Goal: Navigation & Orientation: Find specific page/section

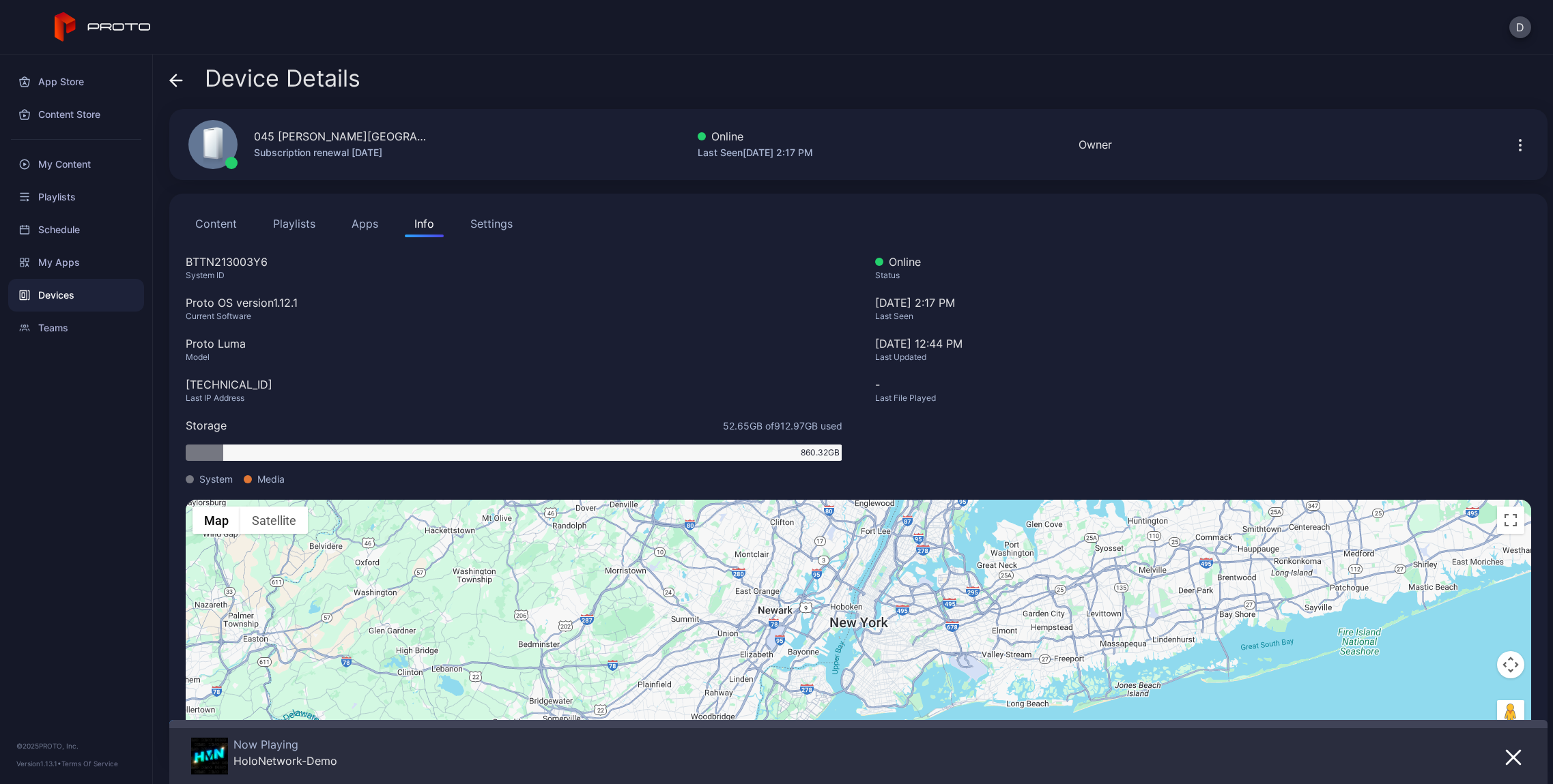
scroll to position [17, 0]
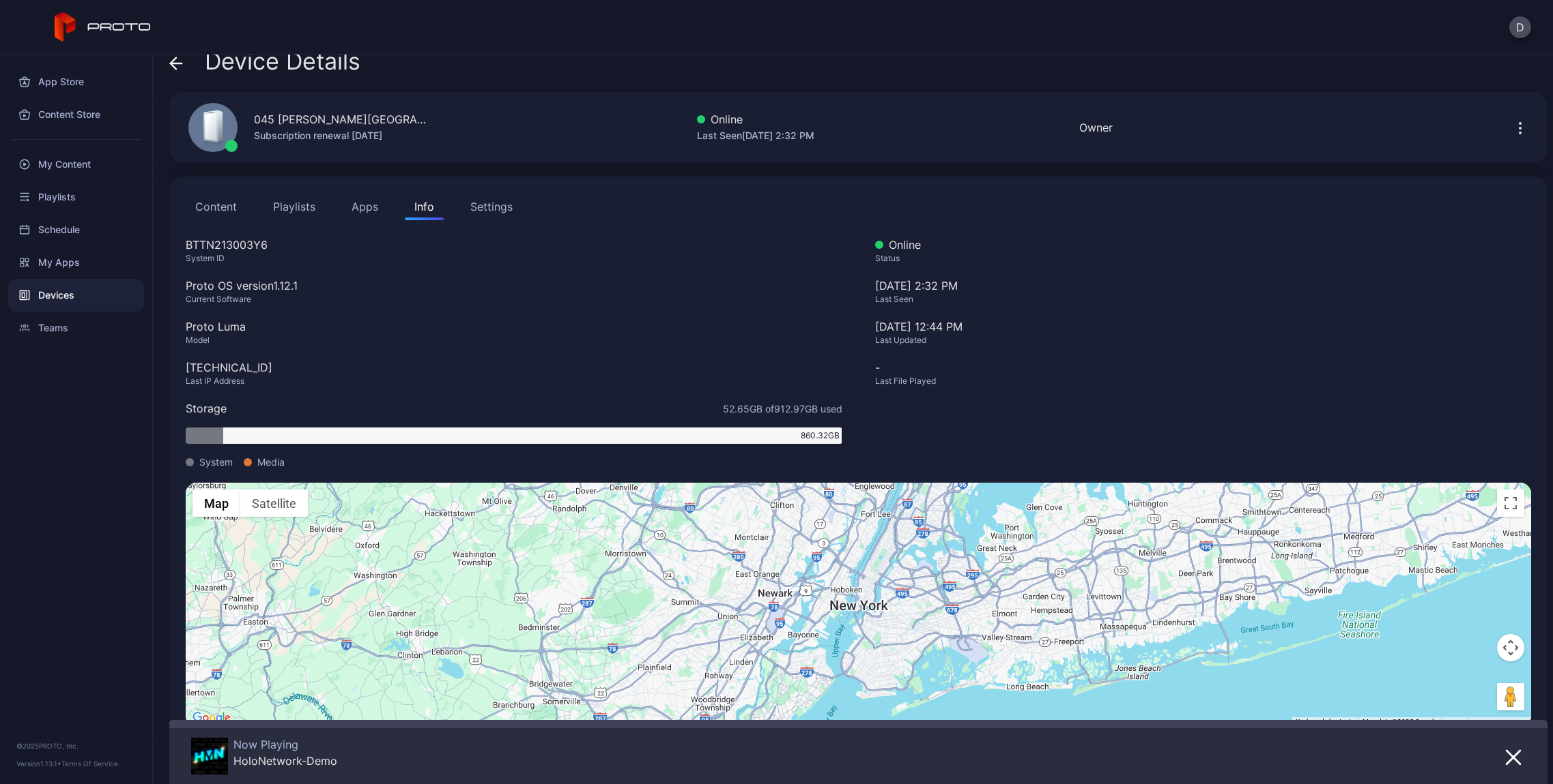
click at [170, 61] on icon at bounding box center [176, 64] width 14 height 14
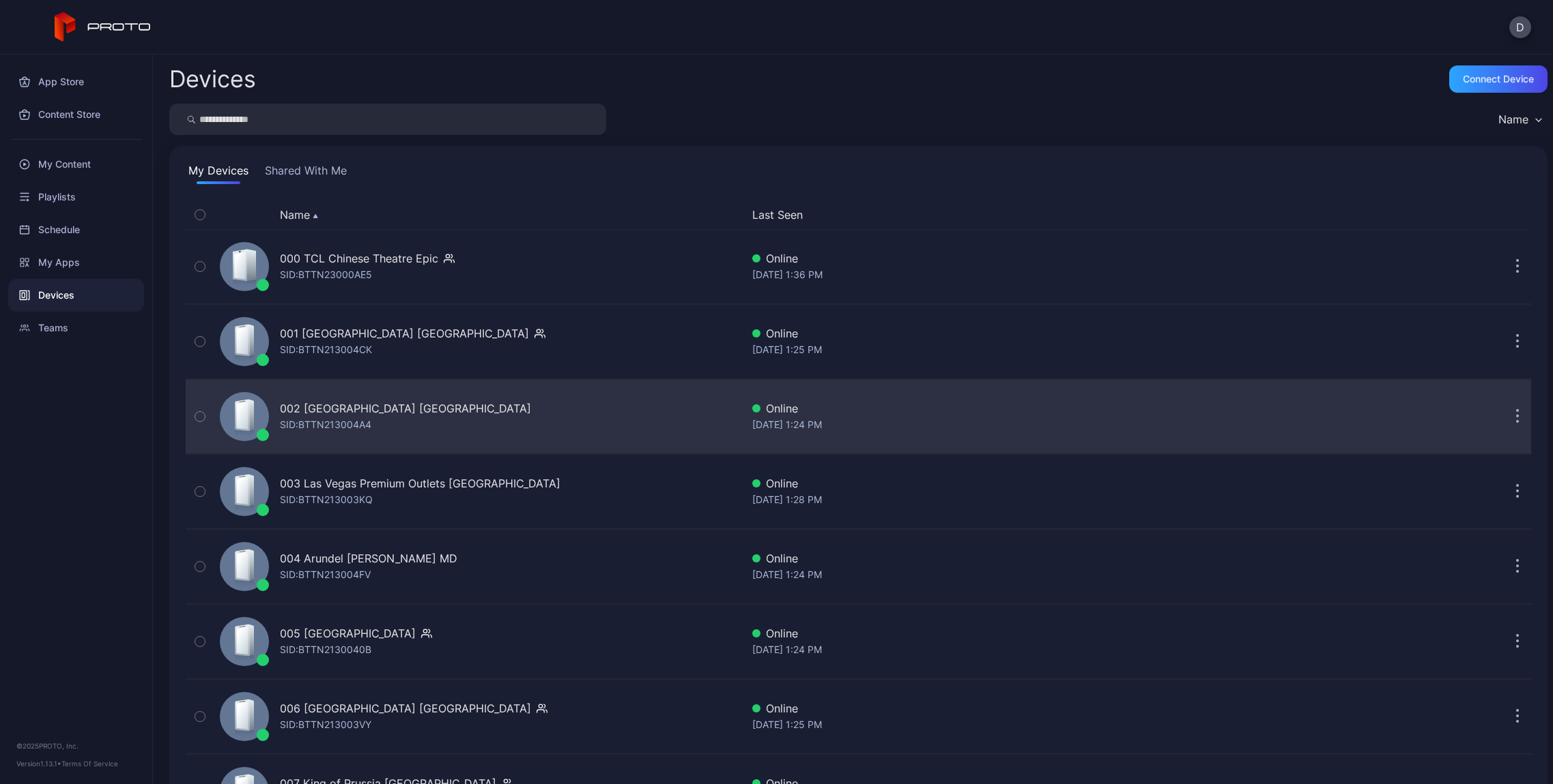
scroll to position [161, 0]
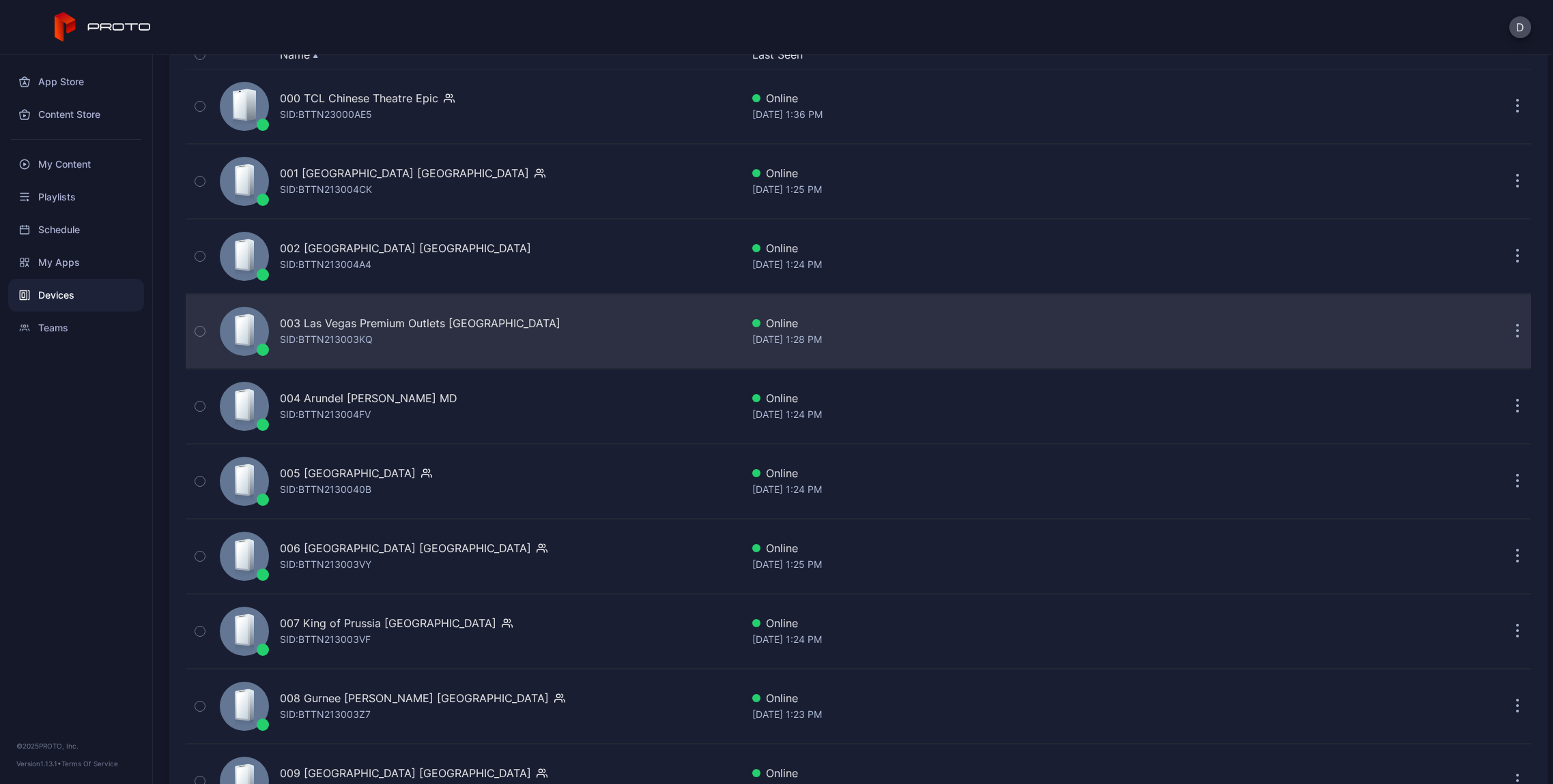
click at [359, 342] on div "SID: BTTN213003KQ" at bounding box center [326, 339] width 93 height 17
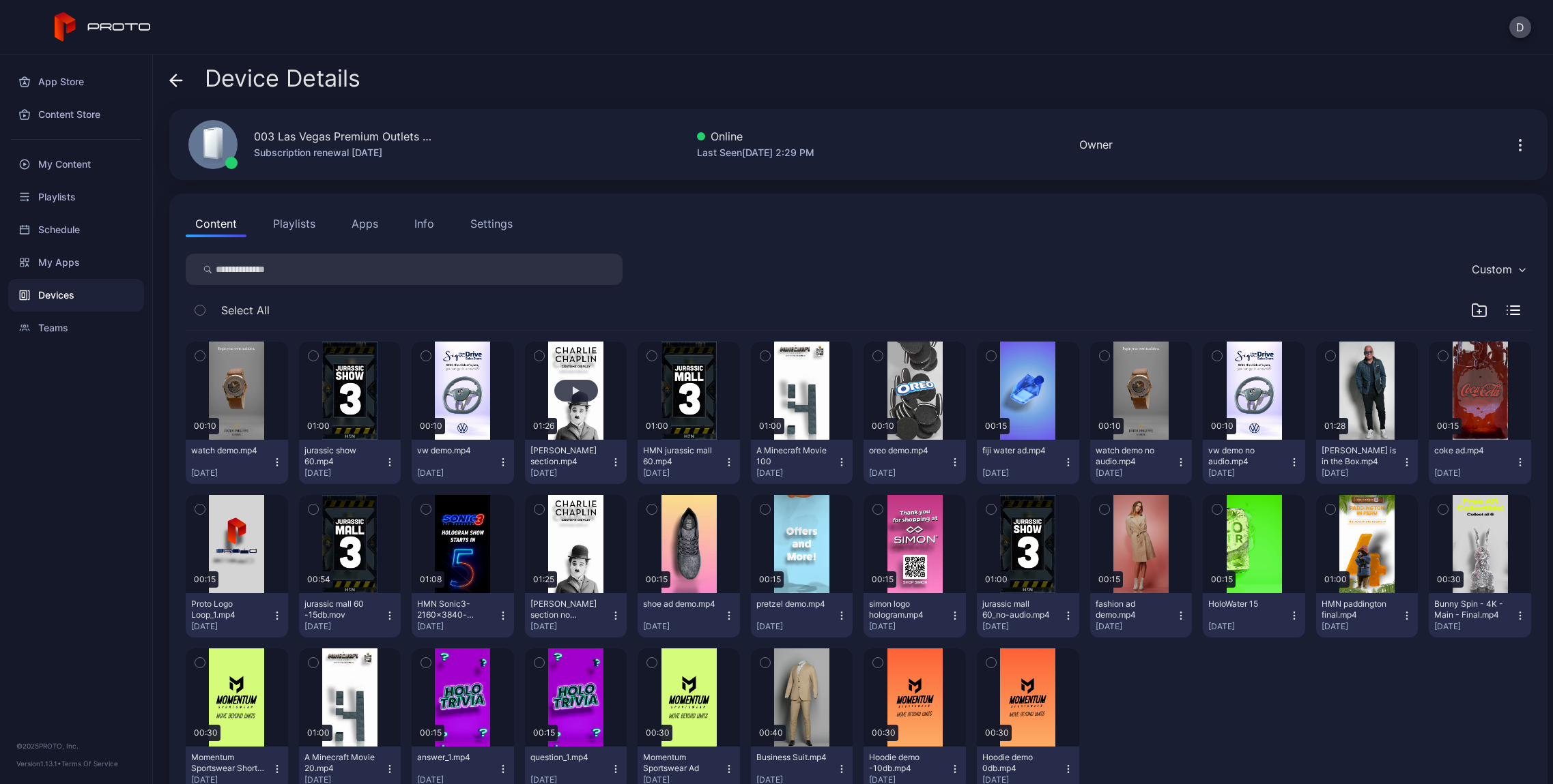
scroll to position [45, 0]
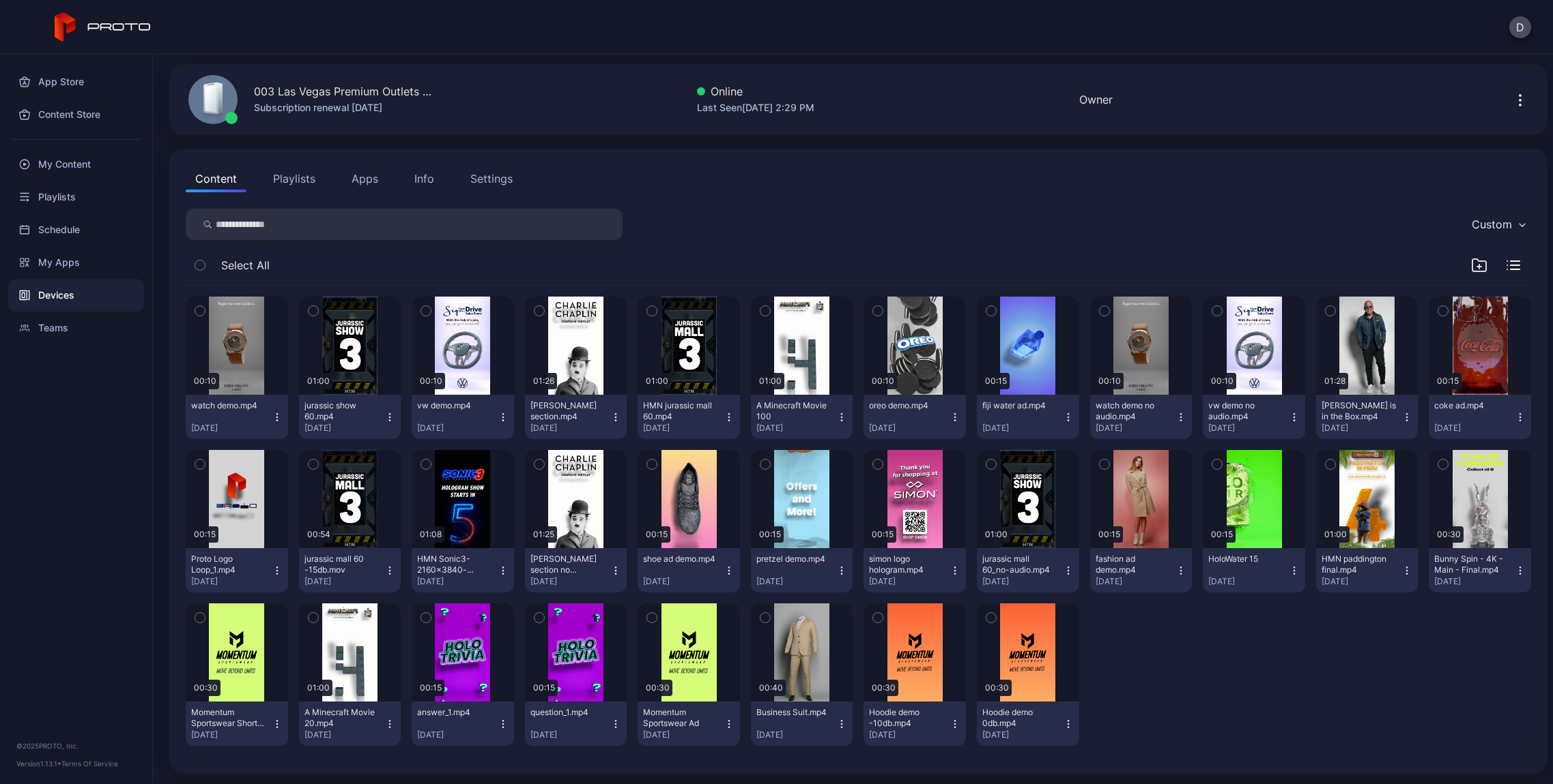
click at [352, 176] on button "Apps" at bounding box center [365, 178] width 46 height 27
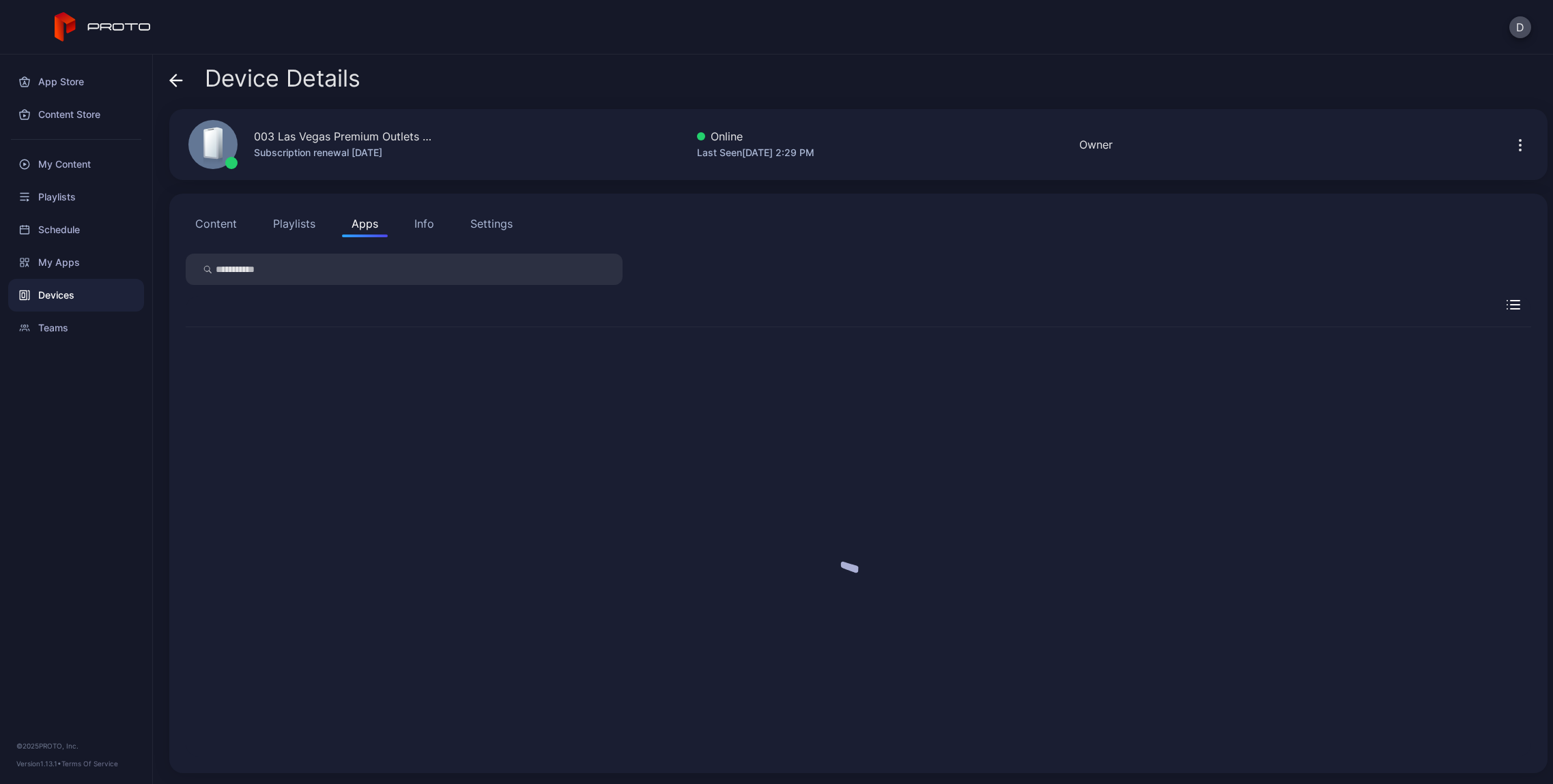
scroll to position [0, 0]
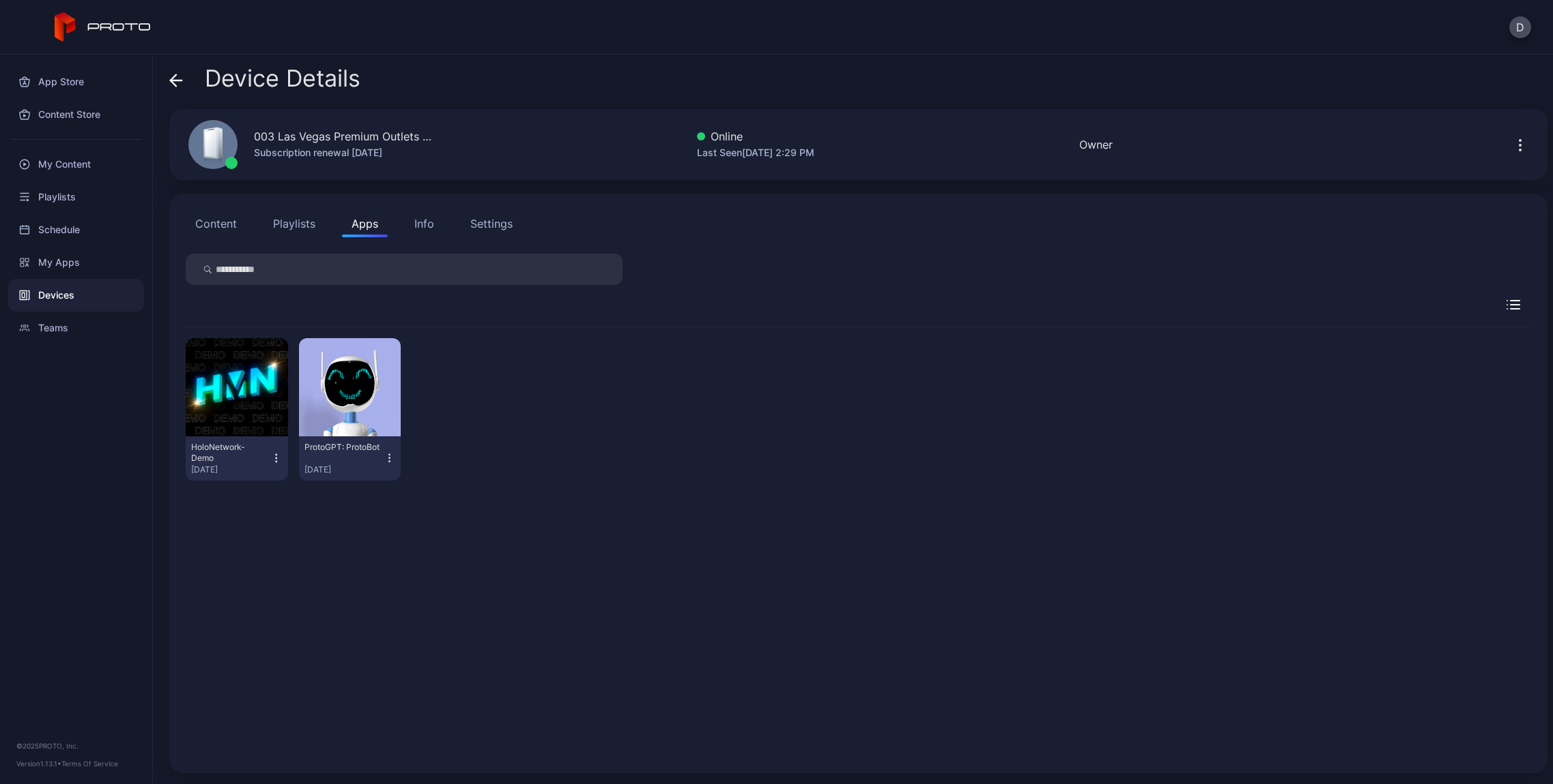
drag, startPoint x: 257, startPoint y: 140, endPoint x: 435, endPoint y: 140, distance: 178.0
click at [435, 140] on div "003 [GEOGRAPHIC_DATA] Premium Outlets [GEOGRAPHIC_DATA] Subscription renewal [D…" at bounding box center [858, 144] width 1378 height 71
drag, startPoint x: 439, startPoint y: 139, endPoint x: 232, endPoint y: 141, distance: 207.0
click at [232, 141] on div "003 [GEOGRAPHIC_DATA] Premium Outlets [GEOGRAPHIC_DATA] Subscription renewal [D…" at bounding box center [858, 144] width 1378 height 71
copy div "003 Las Vegas Premium Outlets Sou"
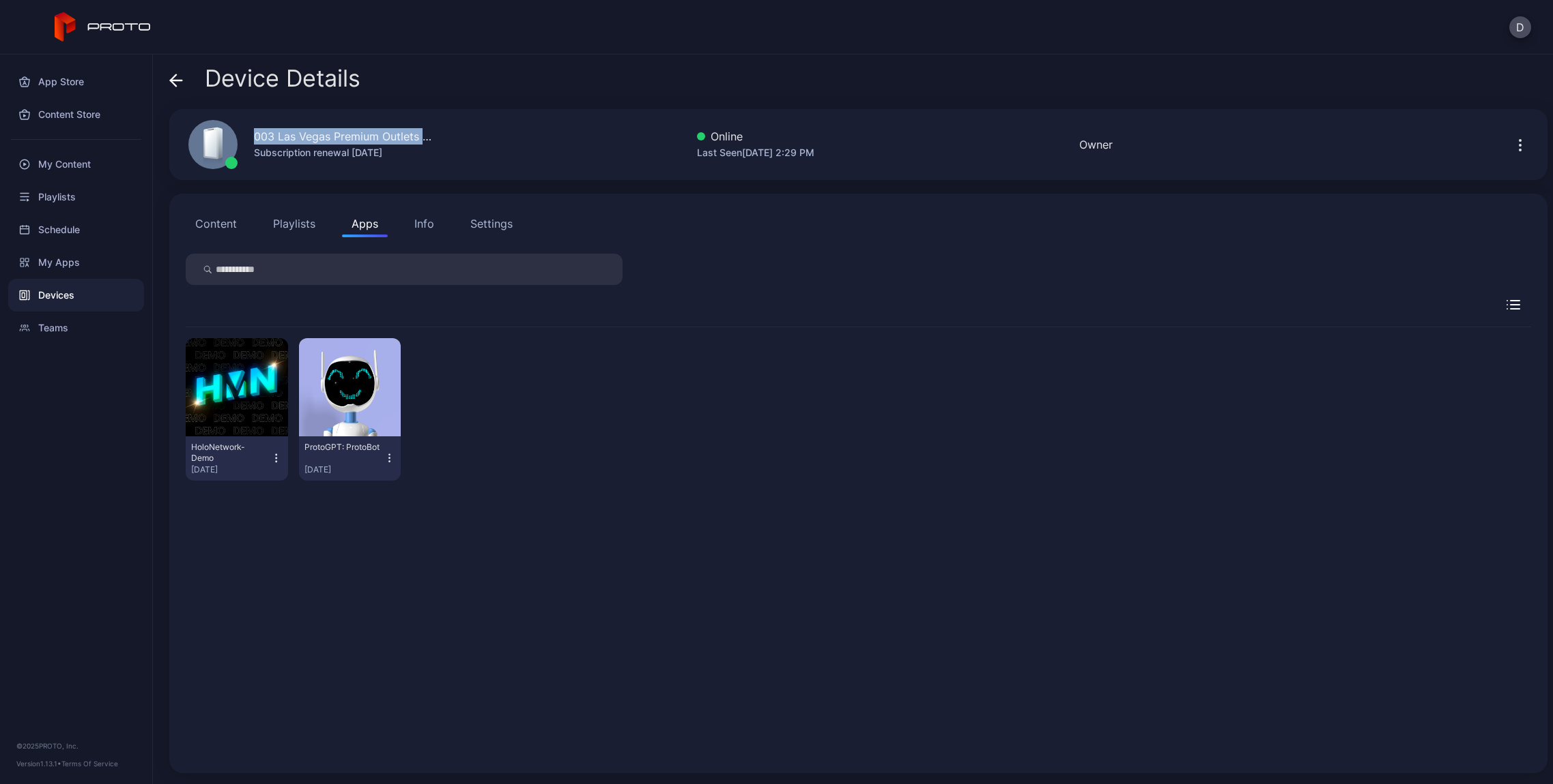
click at [477, 221] on div "Settings" at bounding box center [491, 223] width 42 height 17
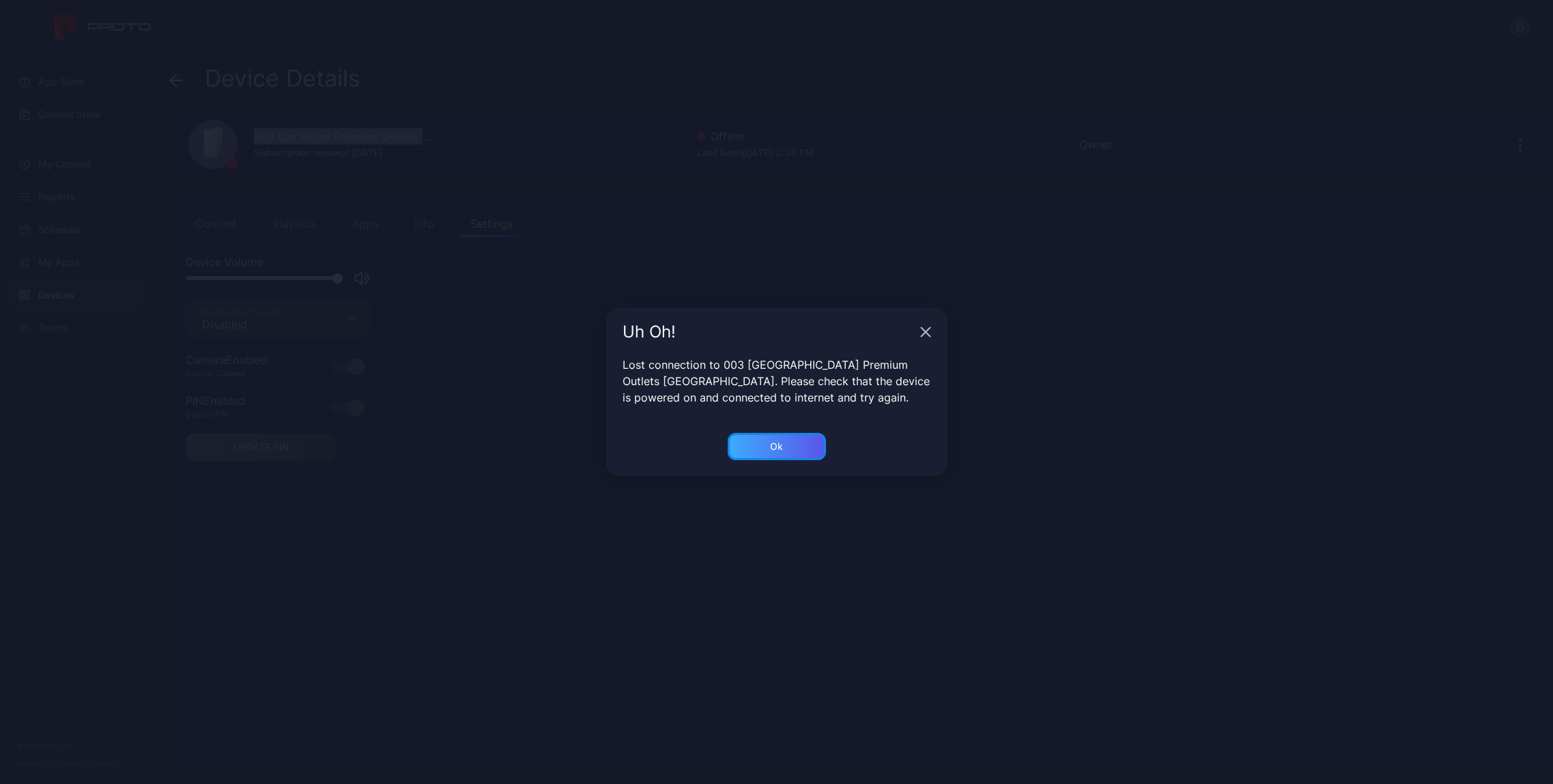
click at [783, 449] on div "Ok" at bounding box center [776, 447] width 98 height 27
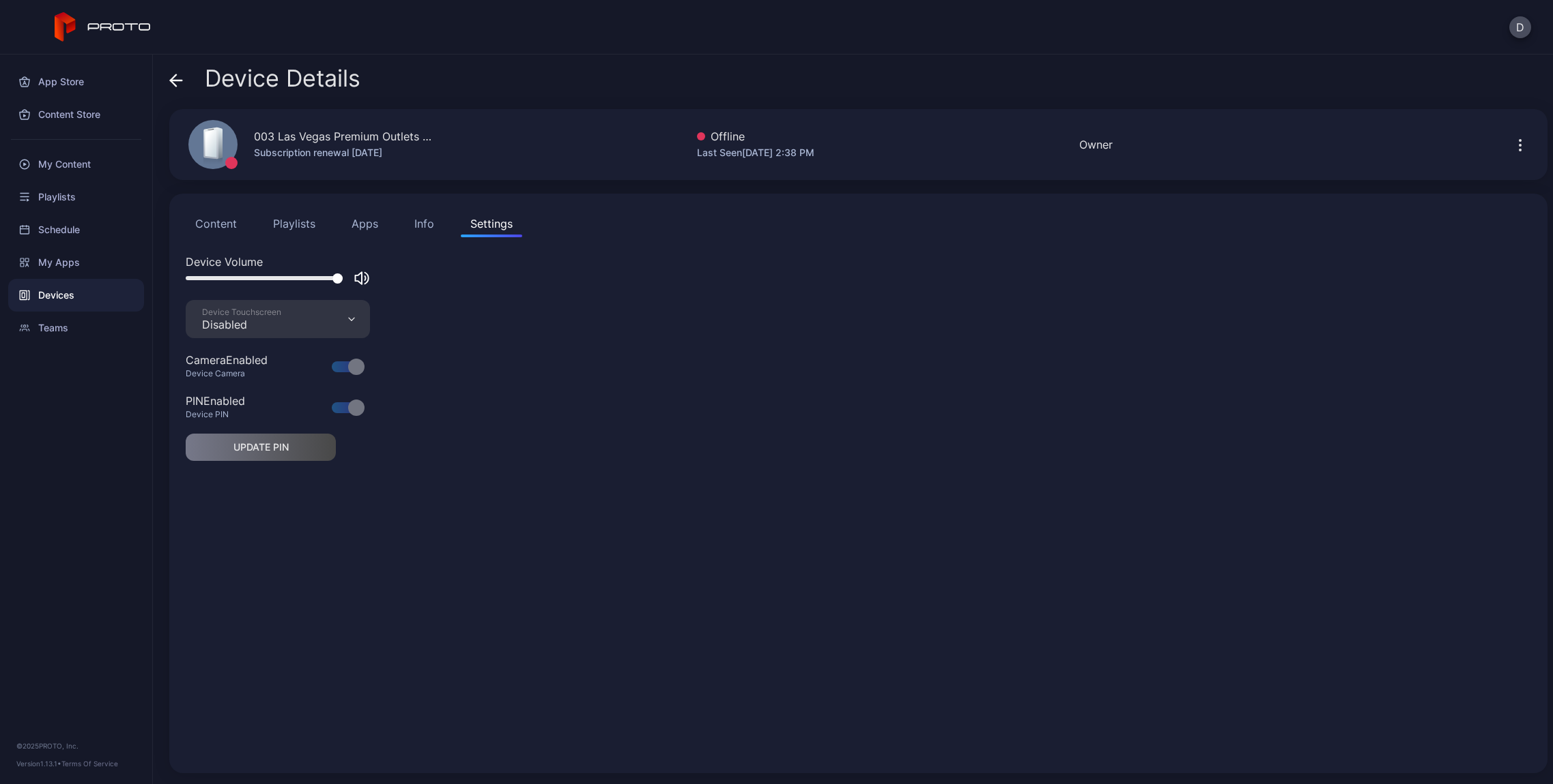
click at [170, 83] on icon at bounding box center [176, 80] width 14 height 14
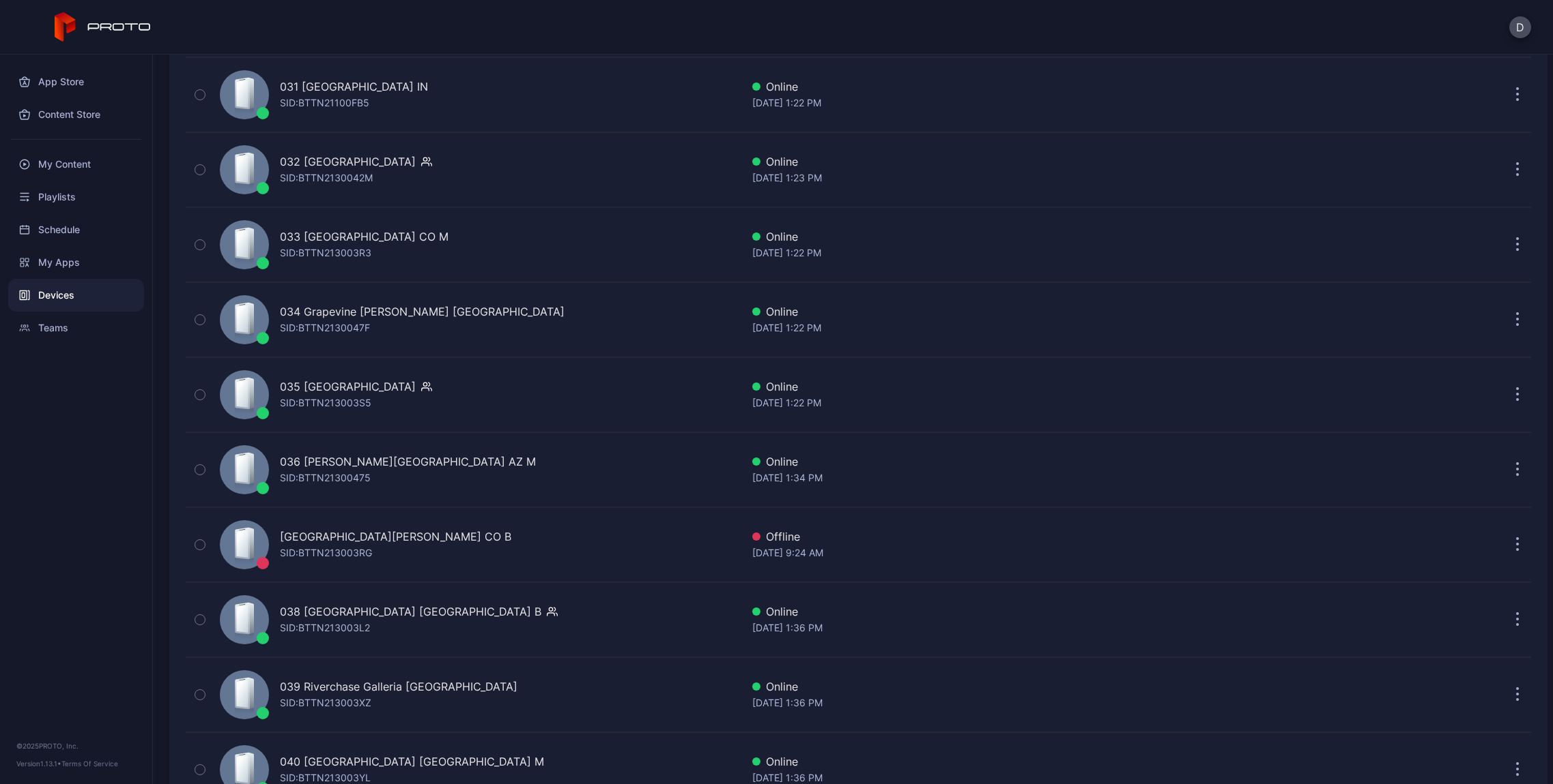
scroll to position [2843, 0]
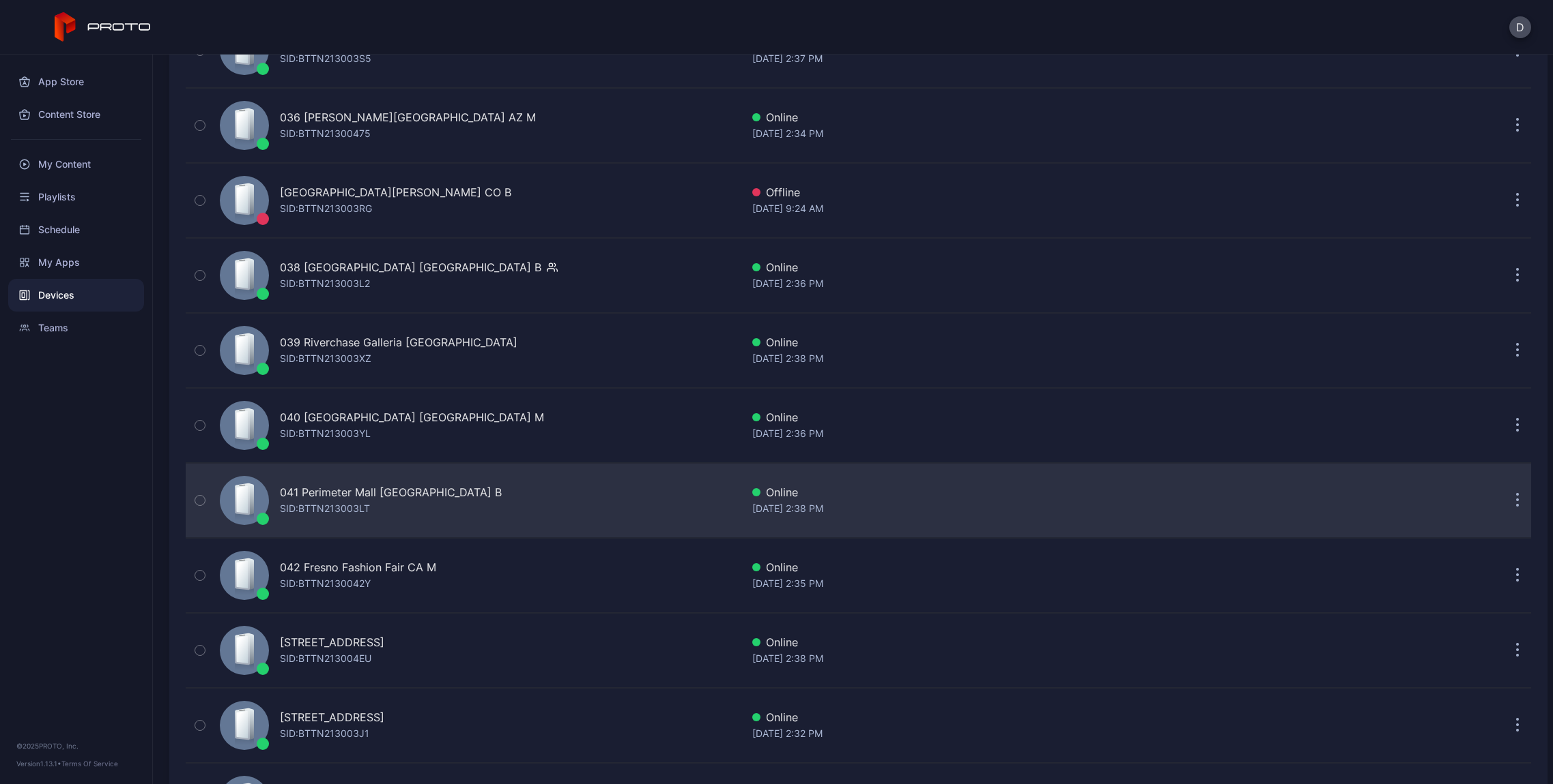
click at [339, 495] on div "041 Perimeter Mall [GEOGRAPHIC_DATA] B" at bounding box center [390, 492] width 222 height 17
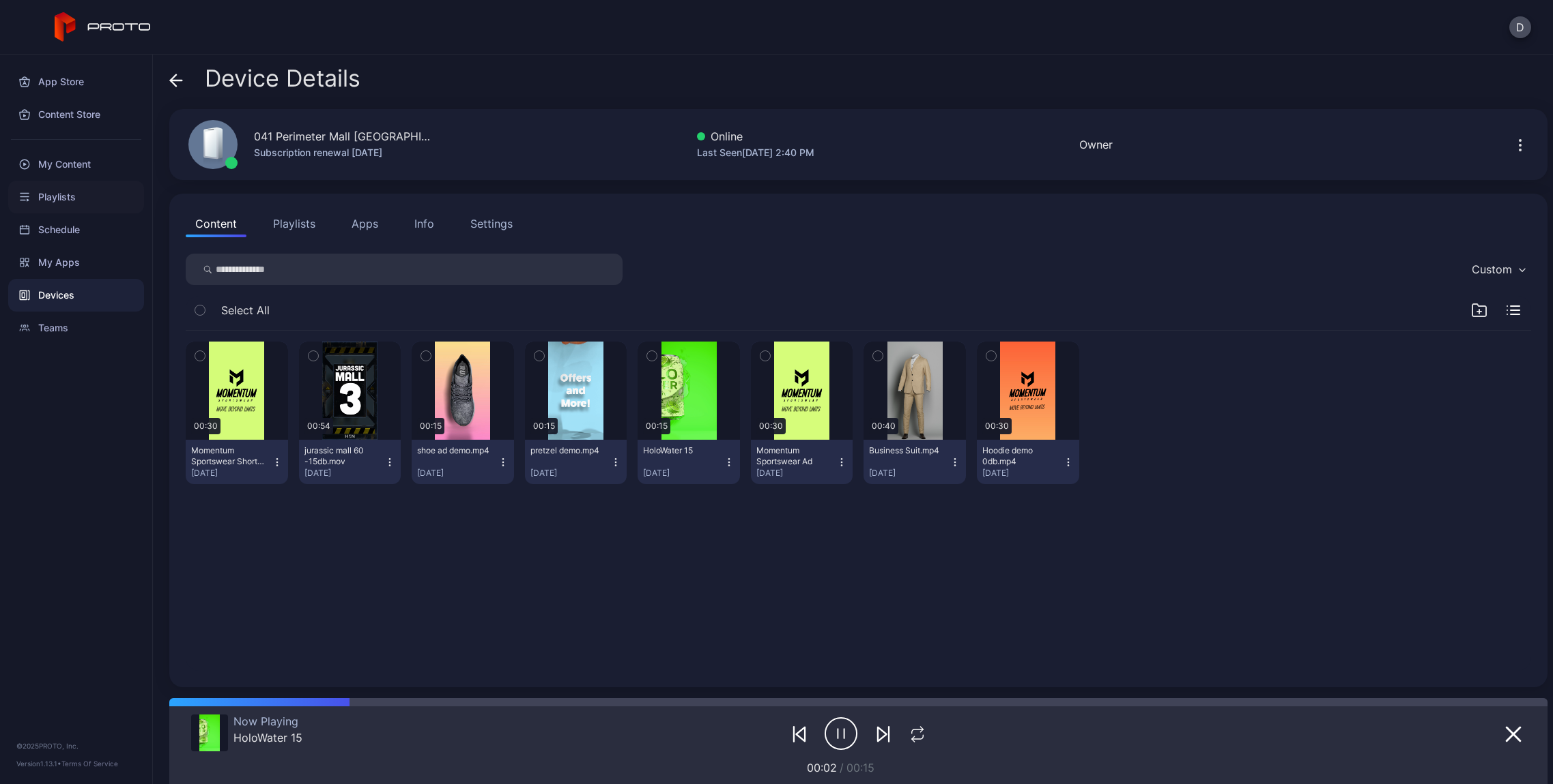
click at [75, 202] on div "Playlists" at bounding box center [75, 196] width 136 height 32
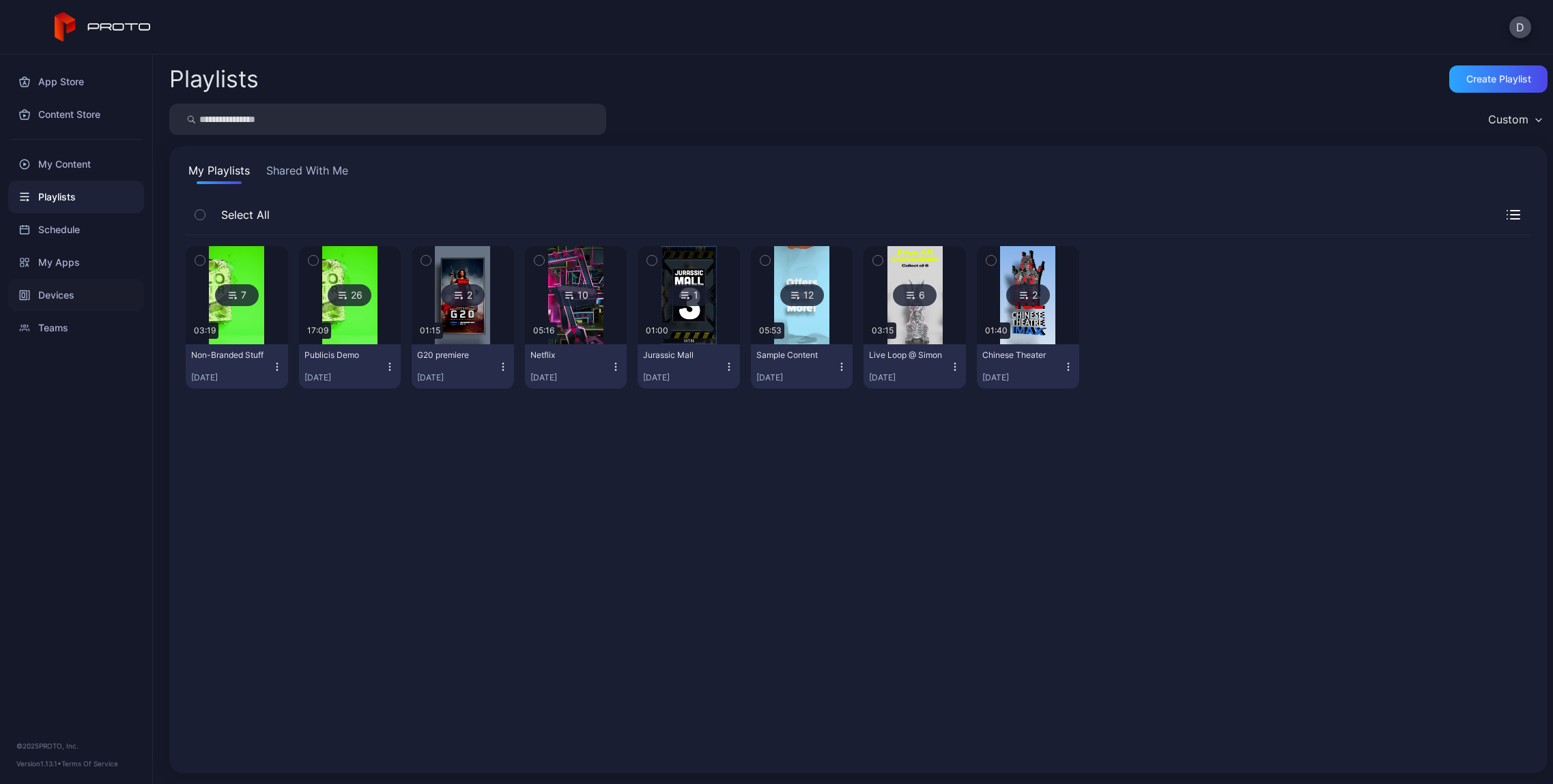
click at [73, 296] on div "Devices" at bounding box center [75, 295] width 136 height 32
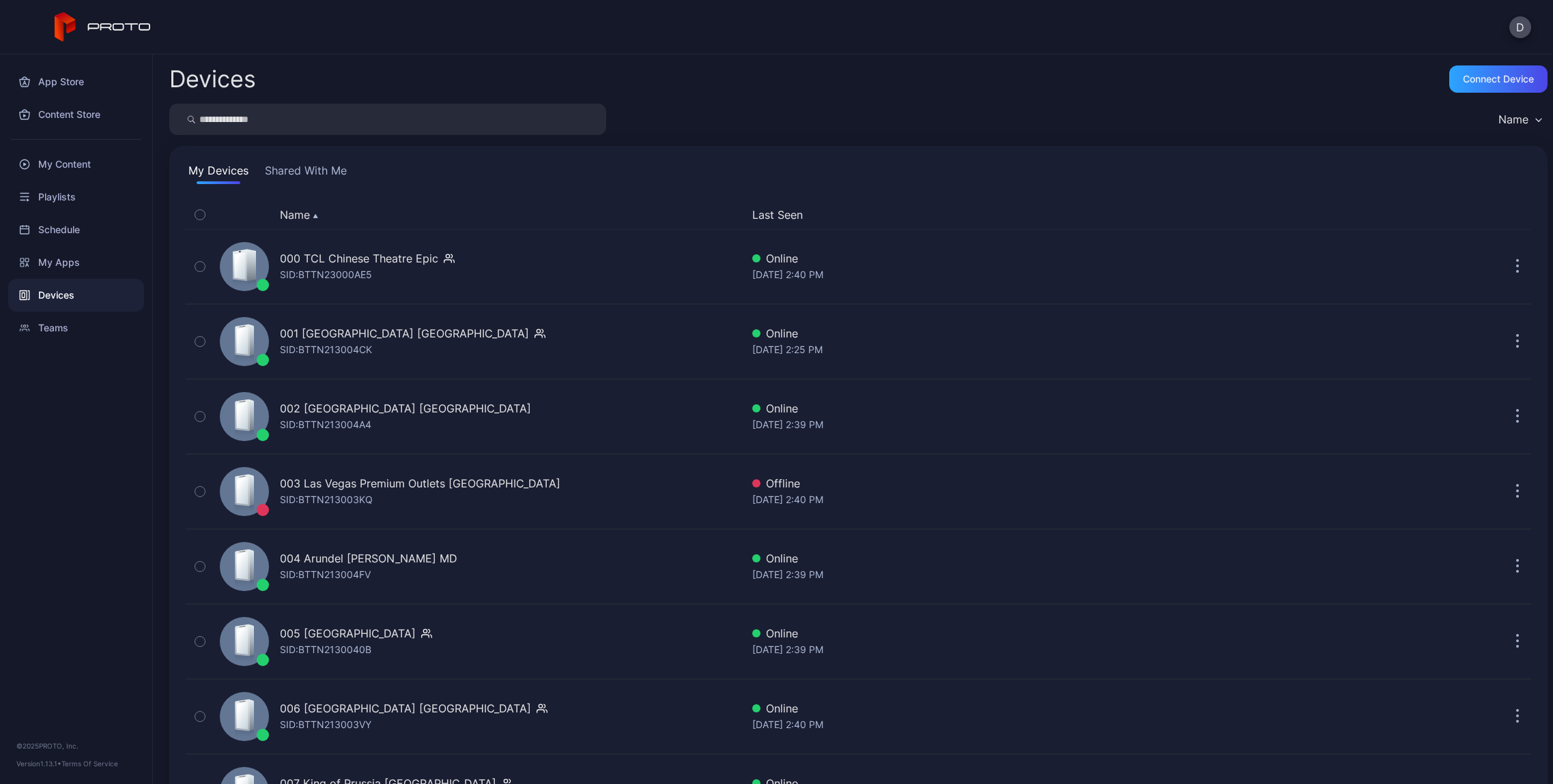
click at [336, 180] on button "Shared With Me" at bounding box center [305, 173] width 87 height 22
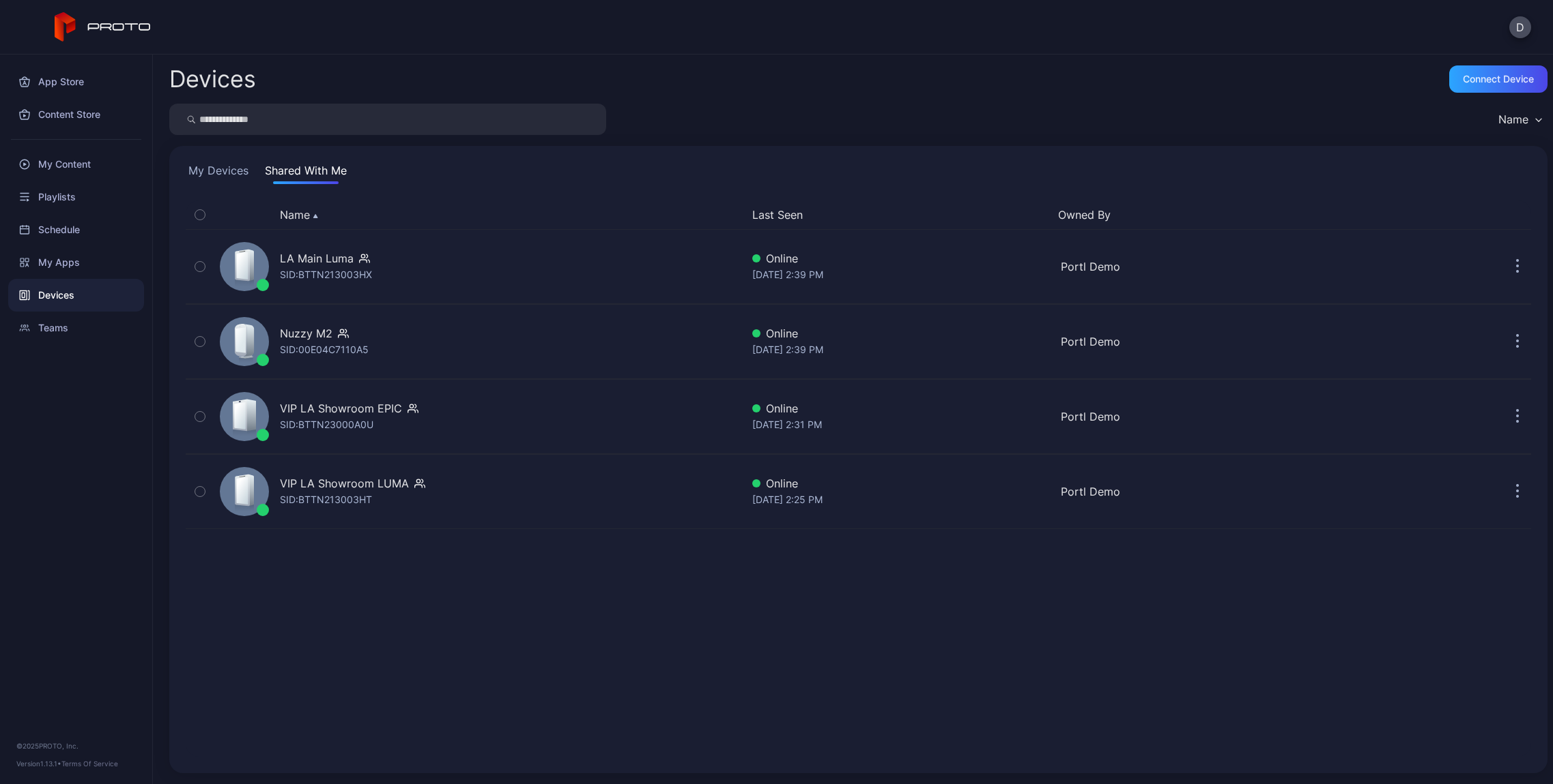
click at [242, 172] on button "My Devices" at bounding box center [218, 173] width 66 height 22
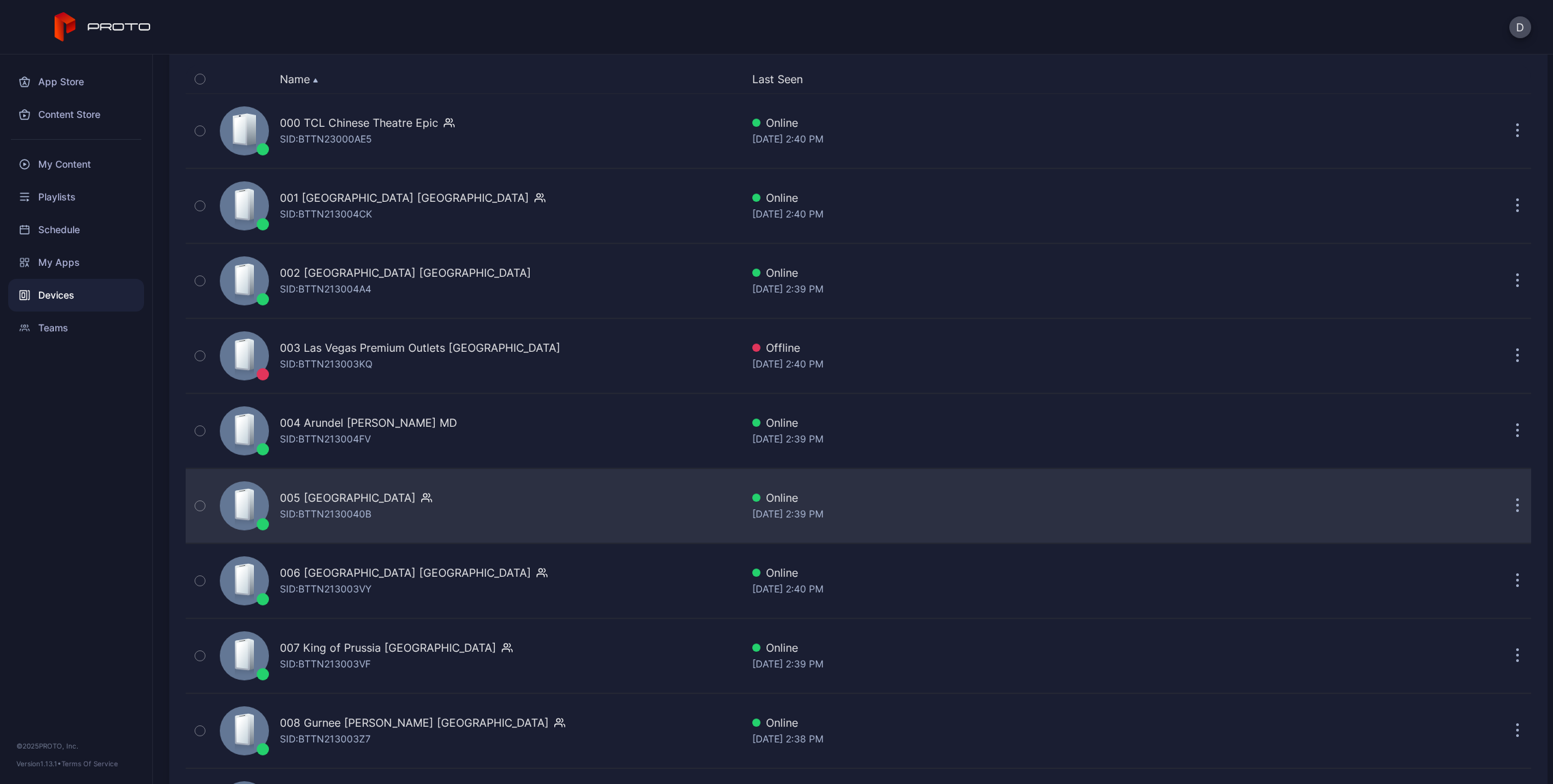
scroll to position [66, 0]
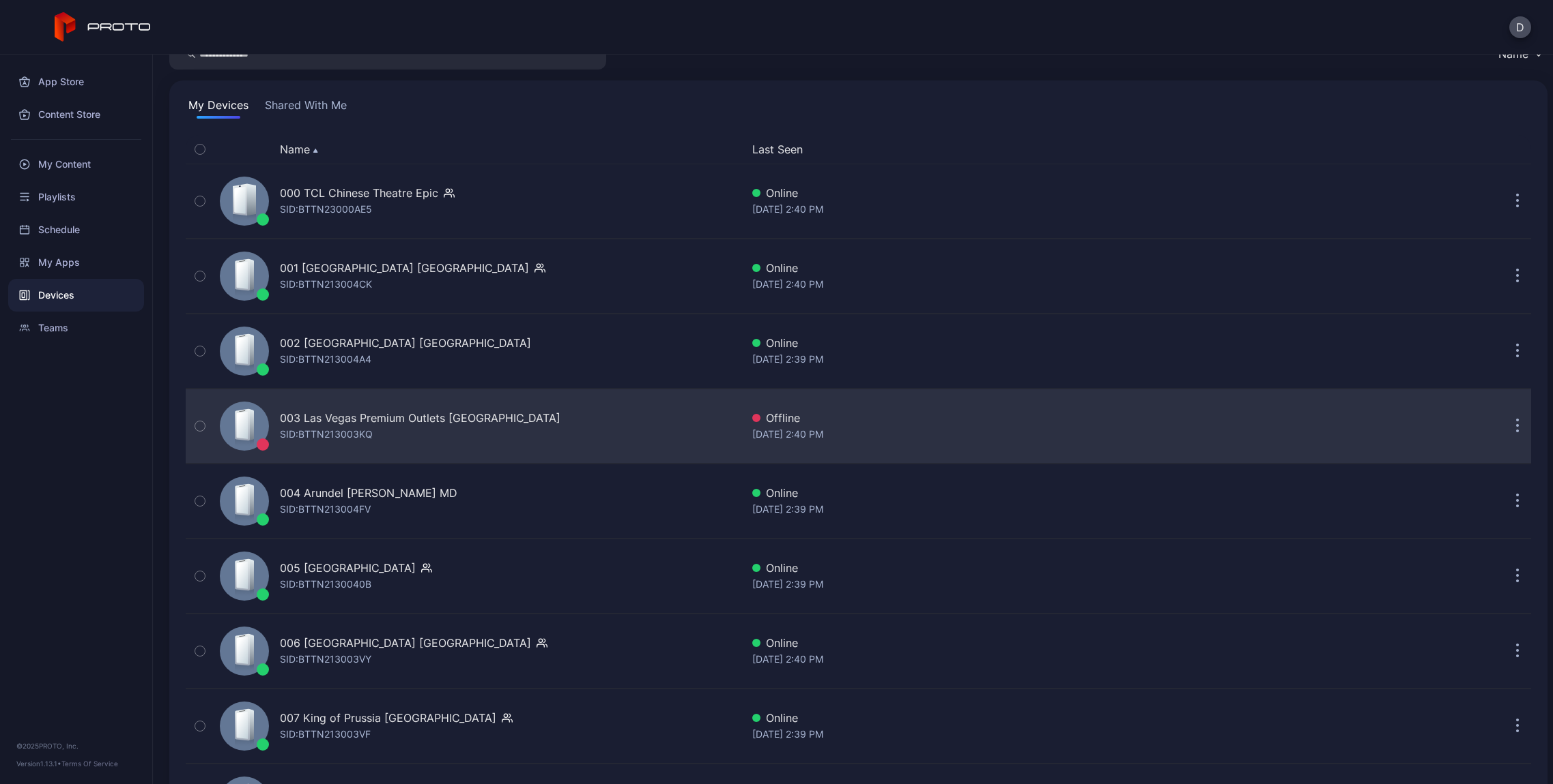
click at [426, 435] on div "003 Las Vegas Premium Outlets [GEOGRAPHIC_DATA] SID: BTTN213003KQ" at bounding box center [420, 425] width 280 height 32
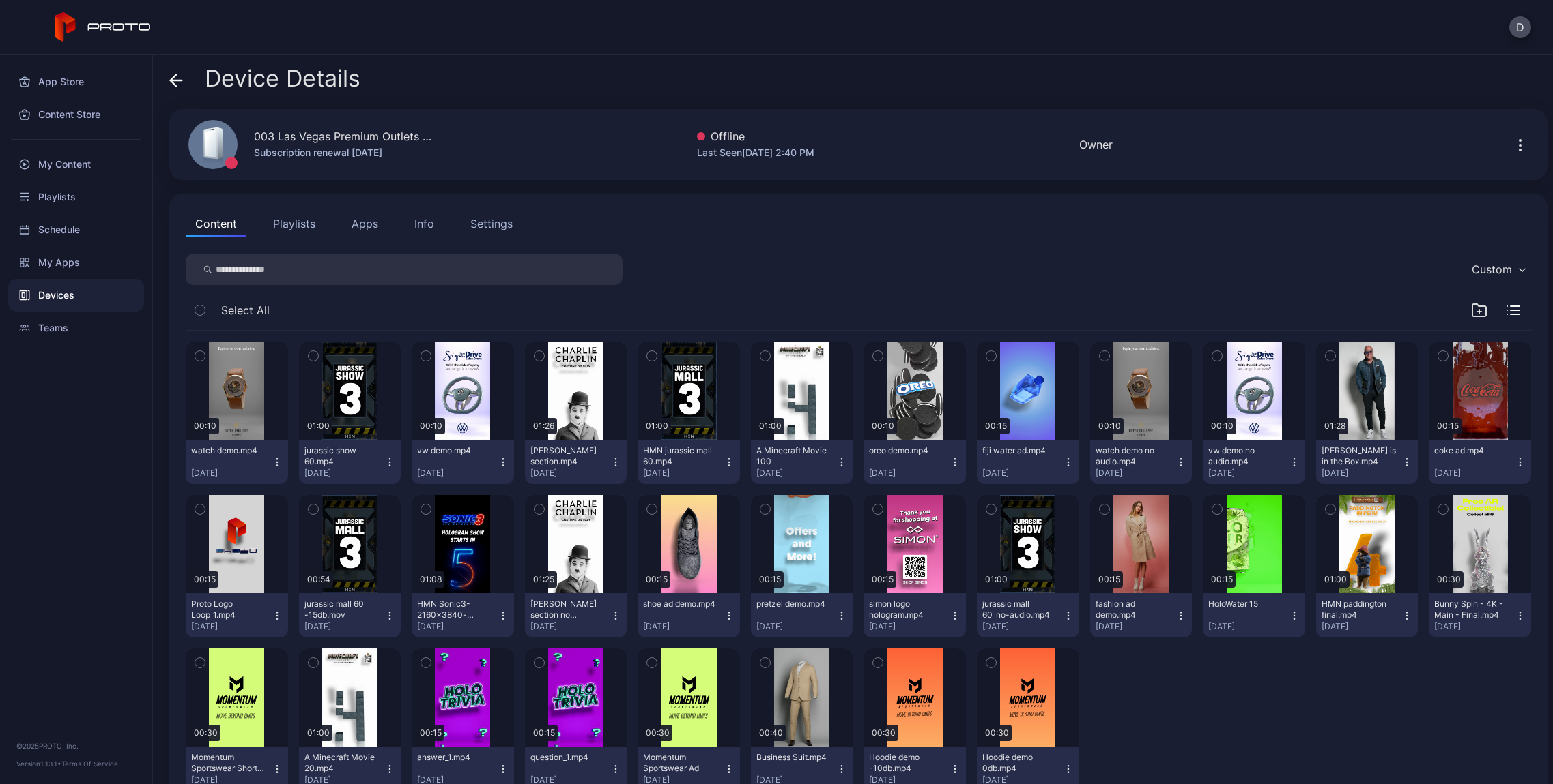
click at [178, 82] on icon at bounding box center [176, 80] width 14 height 14
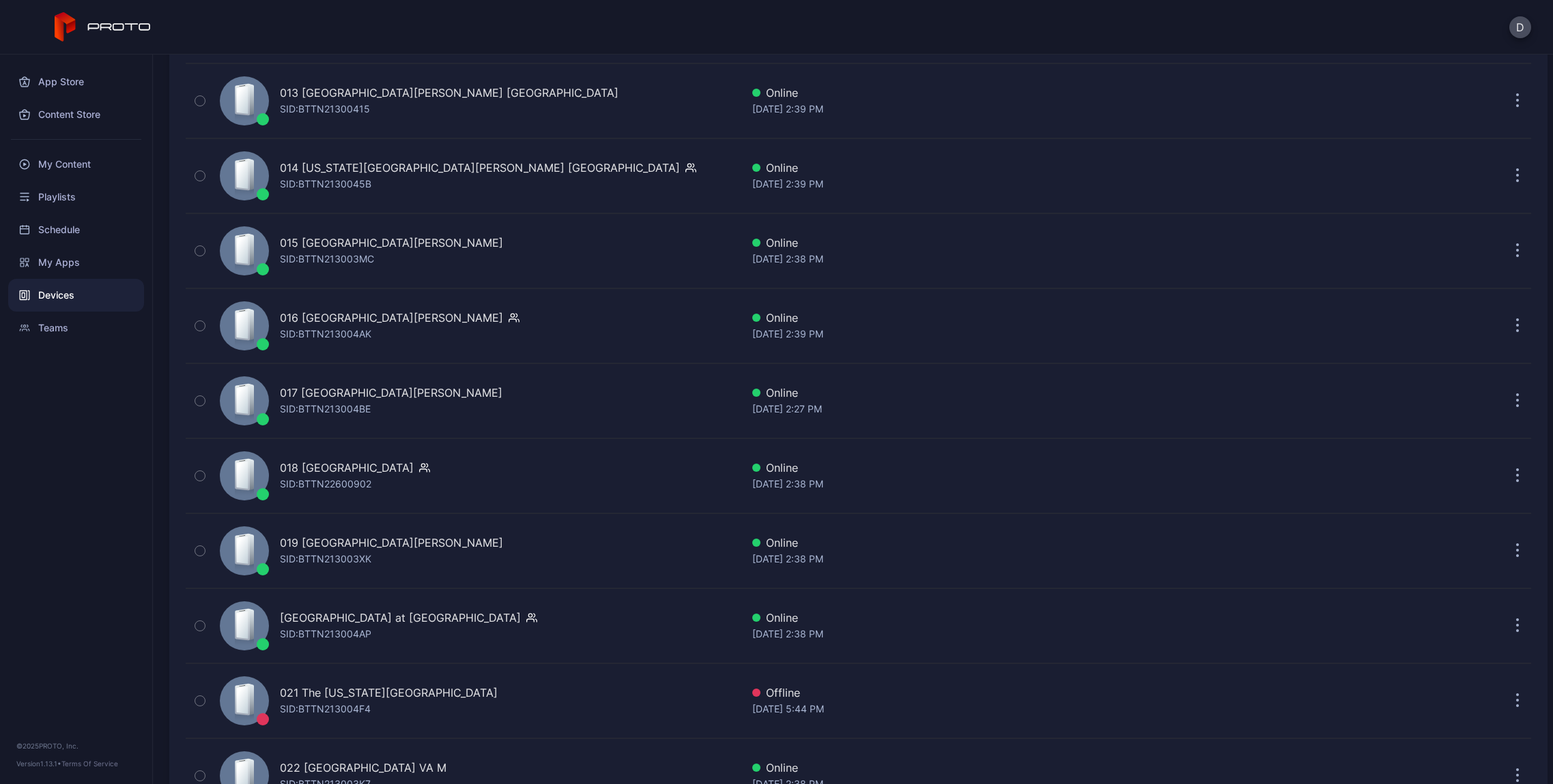
scroll to position [89, 0]
